Goal: Contribute content

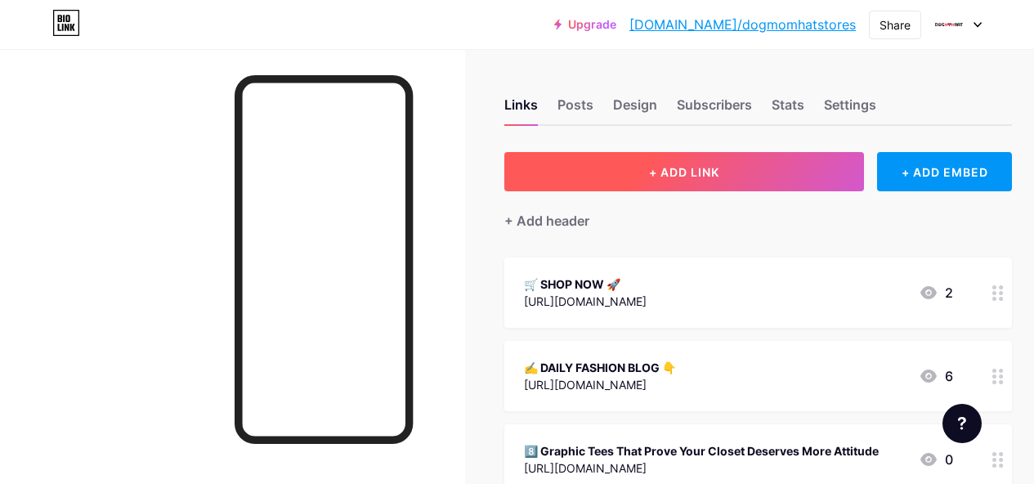
click at [765, 178] on button "+ ADD LINK" at bounding box center [683, 171] width 359 height 39
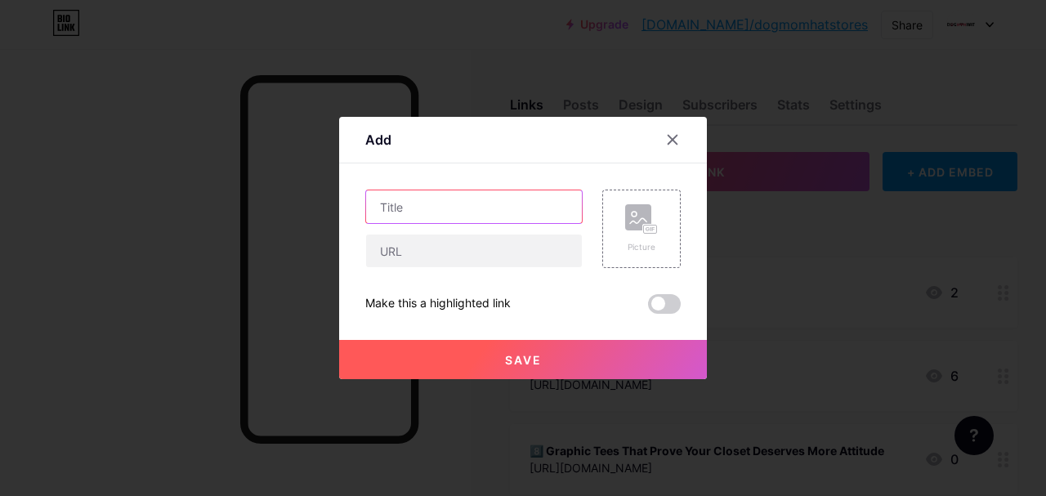
drag, startPoint x: 525, startPoint y: 207, endPoint x: 505, endPoint y: 194, distance: 23.6
click at [524, 207] on input "text" at bounding box center [474, 206] width 216 height 33
paste input "🆕10 Graphic Tees & Hoodies So Good You’ll Never Want to Take Them Off"
type input "🆕10 Graphic Tees & Hoodies So Good You’ll Never Want to Take Them Off"
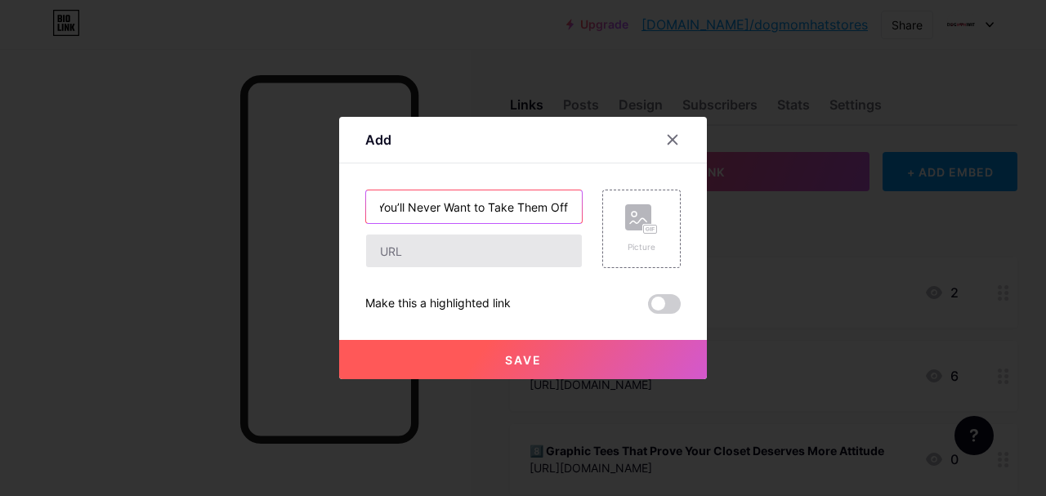
scroll to position [0, 0]
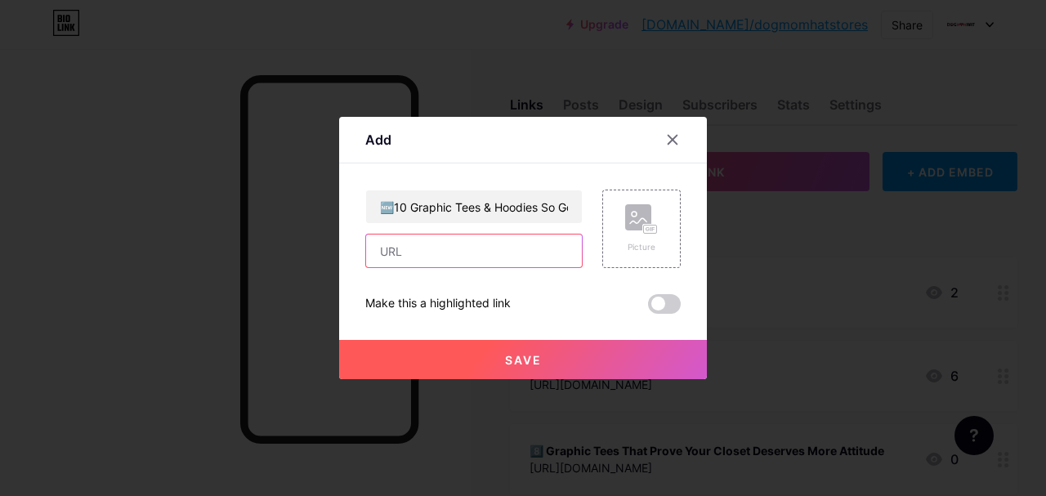
click at [488, 239] on input "text" at bounding box center [474, 250] width 216 height 33
paste input "[URL][DOMAIN_NAME]"
type input "[URL][DOMAIN_NAME]"
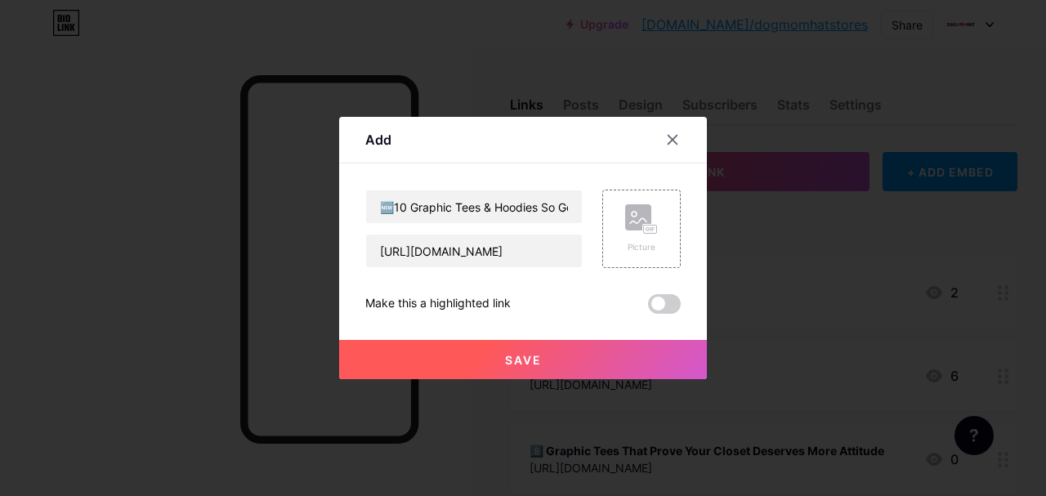
click at [417, 357] on button "Save" at bounding box center [523, 359] width 368 height 39
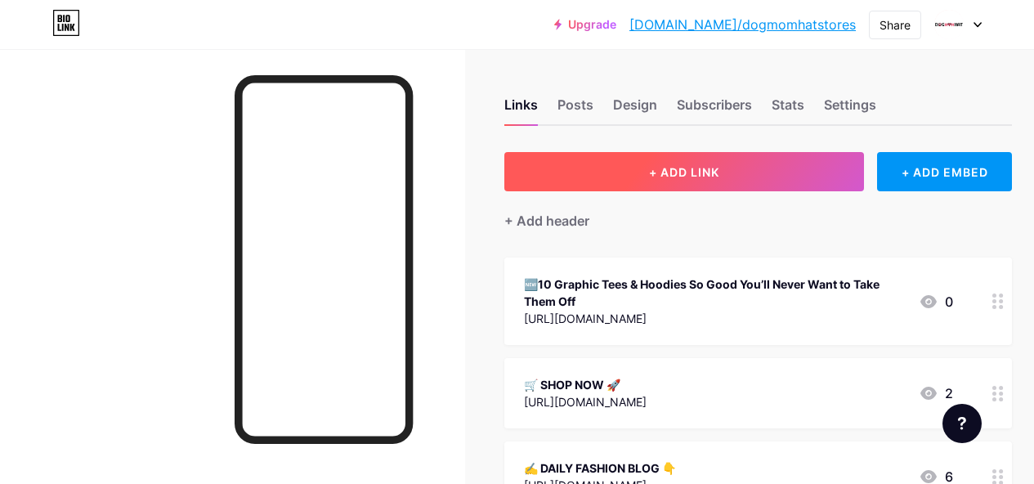
click at [572, 185] on button "+ ADD LINK" at bounding box center [683, 171] width 359 height 39
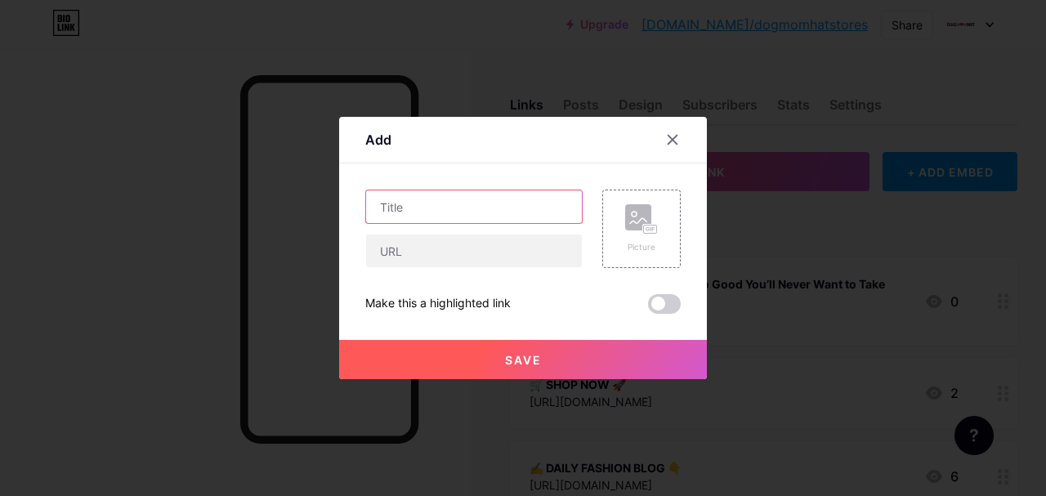
click at [421, 208] on input "text" at bounding box center [474, 206] width 216 height 33
paste input "[Youtube] 🔟 Graphic Tees & Hoodies So Good You’ll Never Want to Take Them Off"
type input "[Youtube] 🔟 Graphic Tees & Hoodies So Good You’ll Never Want to Take Them Off"
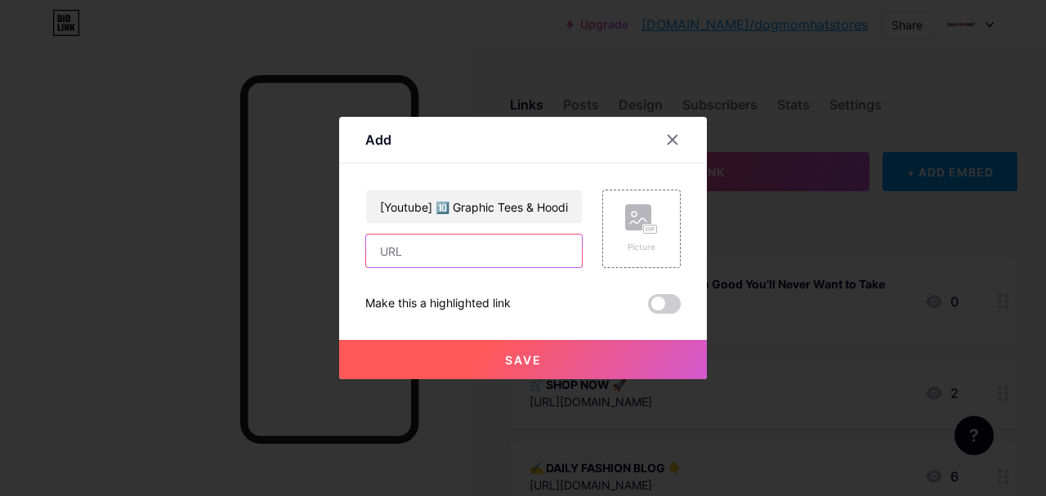
click at [529, 264] on input "text" at bounding box center [474, 250] width 216 height 33
paste input "[URL][DOMAIN_NAME]"
type input "[URL][DOMAIN_NAME]"
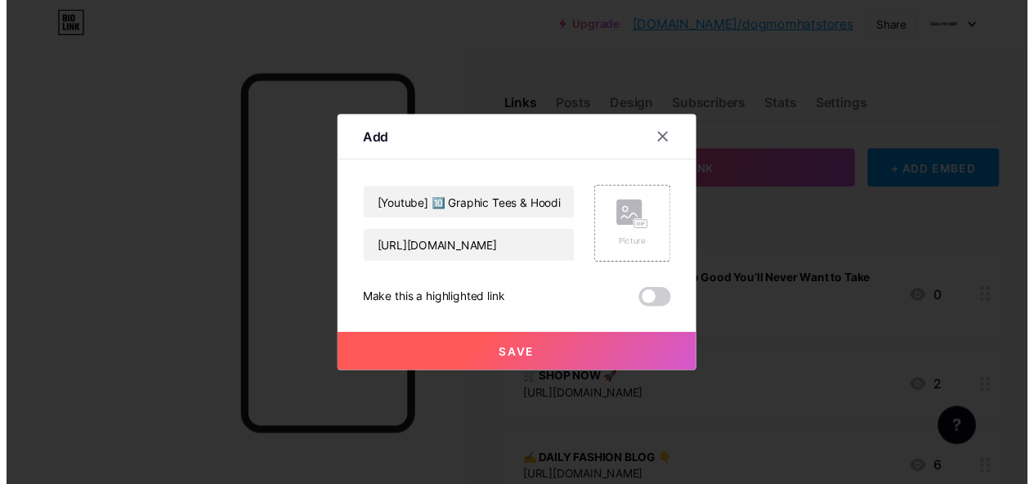
scroll to position [0, 0]
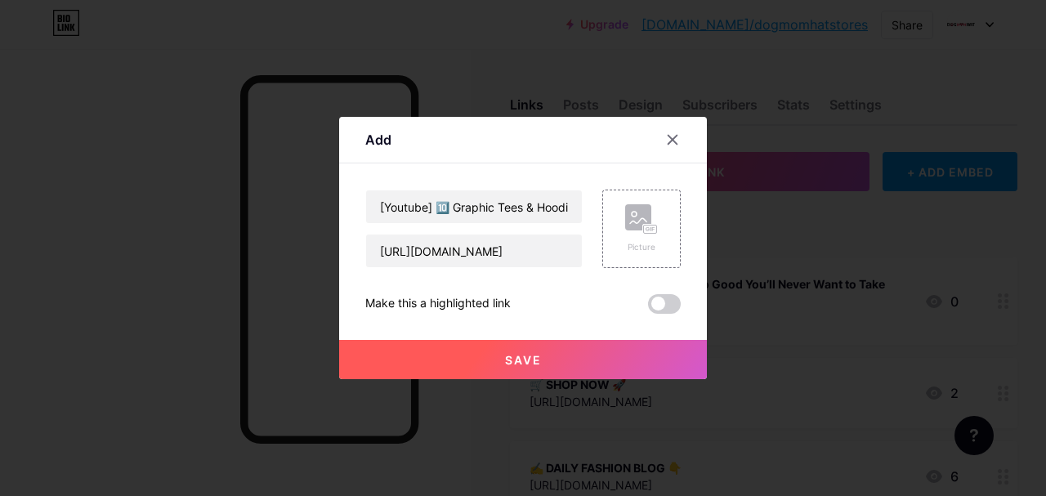
click at [600, 364] on button "Save" at bounding box center [523, 359] width 368 height 39
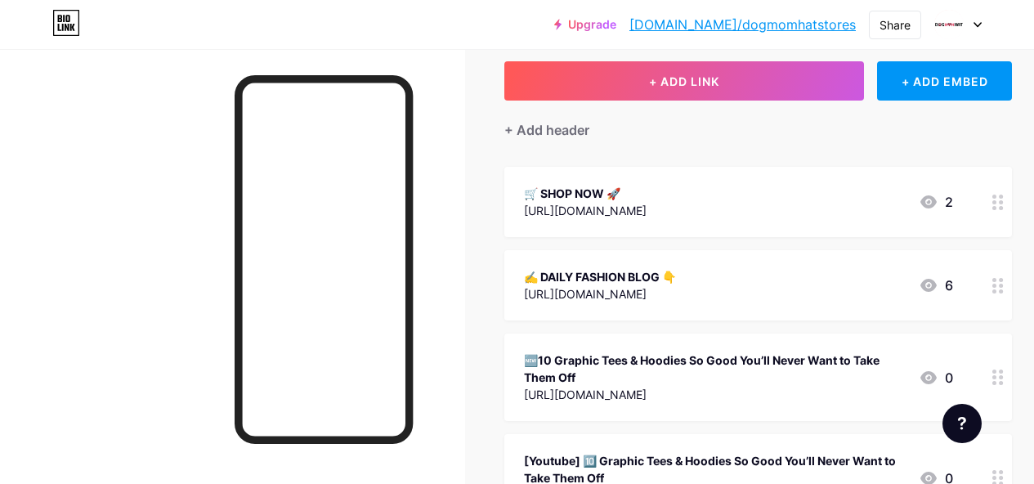
scroll to position [82, 0]
